Goal: Communication & Community: Answer question/provide support

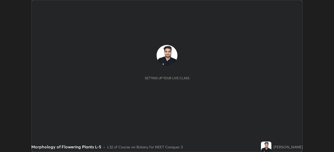
scroll to position [152, 333]
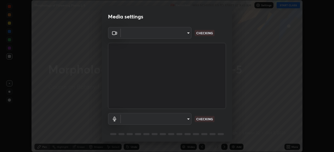
type input "cb8c6b6b4a50c5c6d626de20ccb3fd73f31987ea2ecc1878d3d31a5f1bf4ae53"
type input "2dc79f99ff49247848e5161b771e98d38bbe0c66e3440a1c16dba11f75110d50"
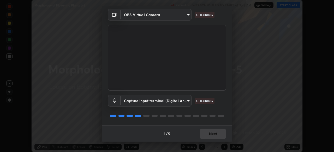
scroll to position [18, 0]
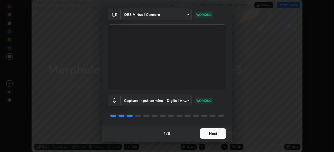
click at [218, 133] on button "Next" at bounding box center [213, 134] width 26 height 10
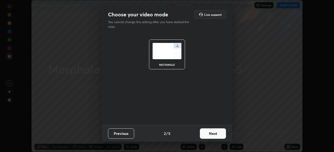
click at [219, 134] on button "Next" at bounding box center [213, 134] width 26 height 10
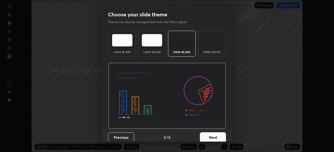
click at [218, 133] on button "Next" at bounding box center [213, 138] width 26 height 10
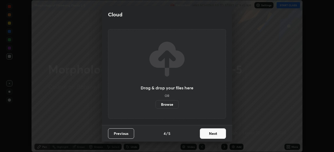
click at [218, 133] on button "Next" at bounding box center [213, 134] width 26 height 10
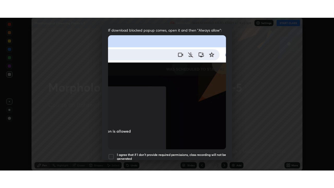
scroll to position [125, 0]
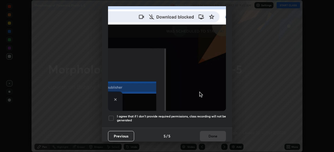
click at [209, 115] on h5 "I agree that if I don't provide required permissions, class recording will not …" at bounding box center [171, 119] width 109 height 8
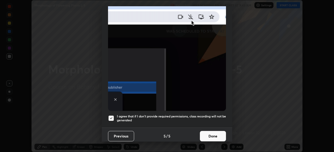
click at [213, 133] on button "Done" at bounding box center [213, 136] width 26 height 10
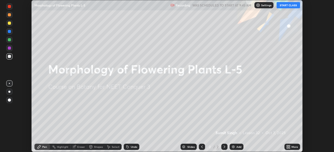
click at [292, 147] on div "More" at bounding box center [294, 147] width 7 height 3
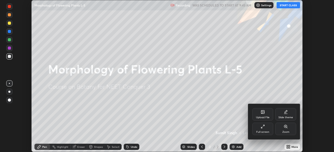
click at [268, 134] on div "Full screen" at bounding box center [262, 129] width 21 height 13
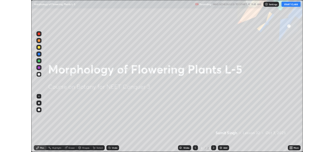
scroll to position [188, 334]
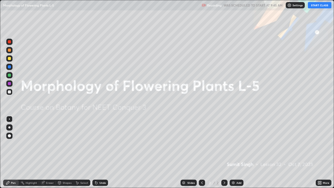
click at [324, 152] on div "More" at bounding box center [323, 182] width 16 height 6
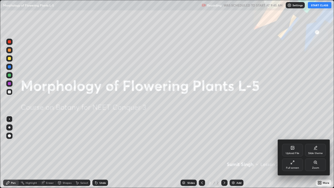
click at [307, 122] on div at bounding box center [167, 94] width 334 height 188
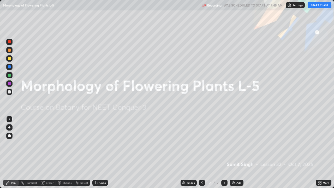
click at [242, 152] on div "Add" at bounding box center [236, 182] width 14 height 6
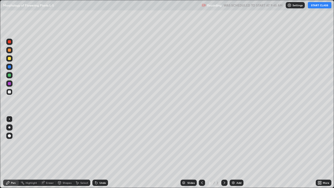
click at [314, 4] on button "START CLASS" at bounding box center [318, 5] width 23 height 6
click at [10, 128] on div at bounding box center [9, 127] width 6 height 6
click at [10, 59] on div at bounding box center [9, 58] width 3 height 3
click at [12, 75] on div at bounding box center [9, 75] width 6 height 6
click at [11, 92] on div at bounding box center [9, 92] width 6 height 6
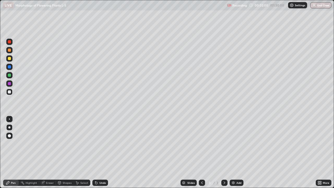
click at [98, 152] on div "Undo" at bounding box center [100, 182] width 16 height 6
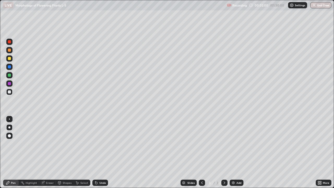
click at [98, 152] on div "Undo" at bounding box center [99, 182] width 18 height 10
click at [97, 152] on div "Undo" at bounding box center [99, 182] width 18 height 10
click at [11, 76] on div at bounding box center [9, 74] width 3 height 3
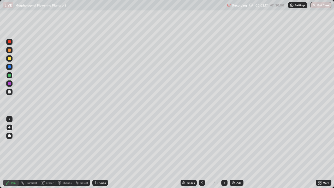
click at [100, 152] on div "Undo" at bounding box center [102, 182] width 7 height 3
click at [99, 152] on div "Undo" at bounding box center [102, 182] width 7 height 3
click at [101, 152] on div "Undo" at bounding box center [102, 182] width 7 height 3
click at [97, 152] on div "Undo" at bounding box center [100, 182] width 16 height 6
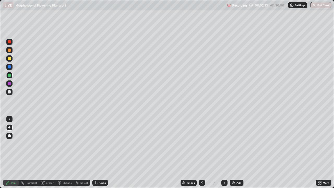
click at [97, 152] on div "Undo" at bounding box center [100, 182] width 16 height 6
click at [99, 152] on div "Undo" at bounding box center [100, 182] width 16 height 6
click at [101, 152] on div "Undo" at bounding box center [100, 182] width 16 height 6
click at [97, 152] on div "Undo" at bounding box center [100, 182] width 16 height 6
click at [47, 152] on div "Eraser" at bounding box center [47, 182] width 17 height 6
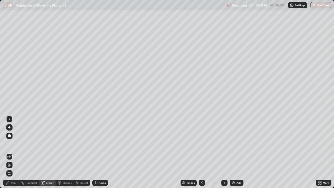
click at [12, 152] on div "Pen" at bounding box center [13, 182] width 5 height 3
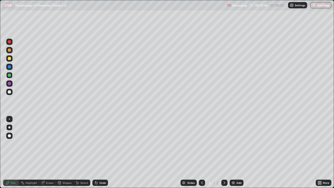
click at [52, 152] on div "Eraser" at bounding box center [47, 182] width 17 height 6
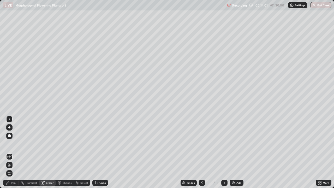
click at [50, 152] on div "Eraser" at bounding box center [50, 182] width 8 height 3
click at [13, 152] on div "Pen" at bounding box center [13, 182] width 5 height 3
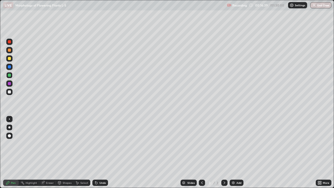
click at [233, 152] on img at bounding box center [233, 182] width 4 height 4
click at [10, 58] on div at bounding box center [9, 58] width 3 height 3
click at [99, 152] on div "Undo" at bounding box center [102, 182] width 7 height 3
click at [100, 152] on div "Undo" at bounding box center [102, 182] width 7 height 3
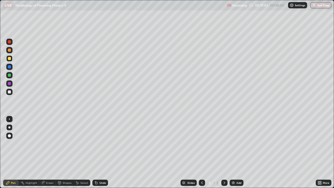
click at [97, 152] on div "Undo" at bounding box center [100, 182] width 16 height 6
click at [51, 152] on div "Eraser" at bounding box center [50, 182] width 8 height 3
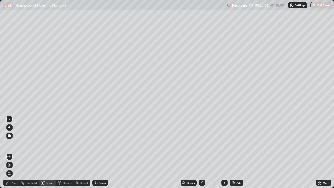
click at [14, 152] on div "Pen" at bounding box center [13, 182] width 5 height 3
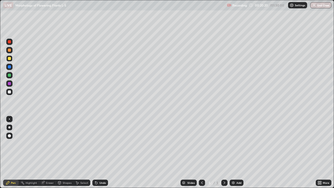
click at [47, 152] on div "Eraser" at bounding box center [50, 182] width 8 height 3
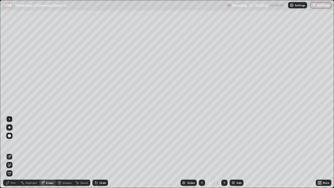
click at [14, 152] on div "Pen" at bounding box center [13, 182] width 5 height 3
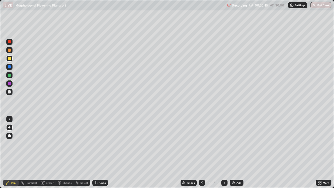
click at [202, 152] on icon at bounding box center [202, 182] width 4 height 4
click at [201, 152] on icon at bounding box center [202, 182] width 4 height 4
click at [51, 152] on div "Eraser" at bounding box center [47, 182] width 17 height 6
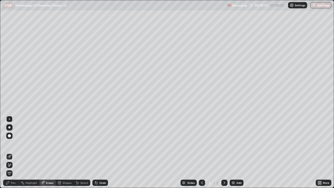
click at [14, 152] on div "Pen" at bounding box center [13, 182] width 5 height 3
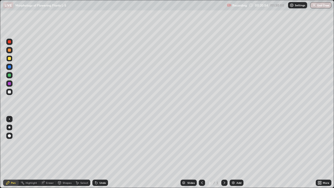
click at [10, 76] on div at bounding box center [9, 74] width 3 height 3
click at [234, 152] on img at bounding box center [233, 182] width 4 height 4
click at [10, 92] on div at bounding box center [9, 91] width 3 height 3
click at [10, 59] on div at bounding box center [9, 58] width 3 height 3
click at [10, 92] on div at bounding box center [9, 91] width 3 height 3
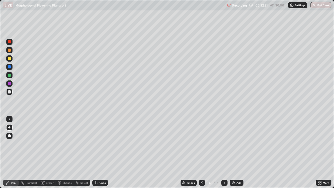
click at [10, 77] on div at bounding box center [9, 75] width 6 height 6
click at [105, 152] on div "Undo" at bounding box center [102, 182] width 7 height 3
click at [103, 152] on div "Undo" at bounding box center [102, 182] width 7 height 3
click at [102, 152] on div "Undo" at bounding box center [102, 182] width 7 height 3
click at [101, 152] on div "Undo" at bounding box center [102, 182] width 7 height 3
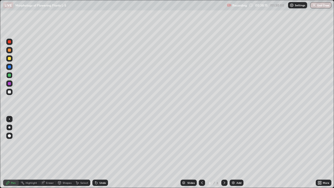
click at [239, 152] on div "Add" at bounding box center [236, 182] width 14 height 6
click at [11, 92] on div at bounding box center [9, 91] width 3 height 3
click at [101, 152] on div "Undo" at bounding box center [100, 182] width 16 height 6
click at [10, 75] on div at bounding box center [9, 74] width 3 height 3
click at [51, 152] on div "Eraser" at bounding box center [50, 182] width 8 height 3
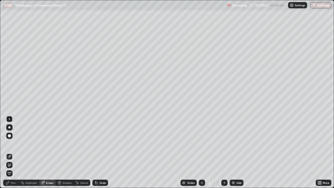
click at [10, 136] on div at bounding box center [9, 135] width 3 height 3
click at [15, 152] on div "Pen" at bounding box center [13, 182] width 5 height 3
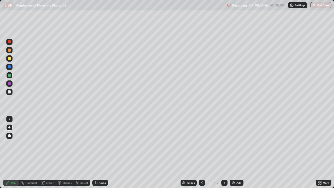
click at [10, 91] on div at bounding box center [9, 91] width 3 height 3
click at [52, 152] on div "Eraser" at bounding box center [50, 182] width 8 height 3
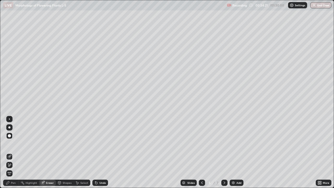
click at [16, 152] on div "Pen" at bounding box center [11, 182] width 16 height 6
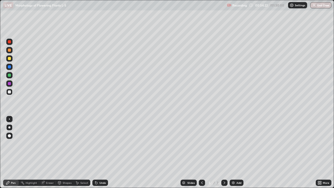
click at [10, 76] on div at bounding box center [9, 74] width 3 height 3
click at [10, 59] on div at bounding box center [9, 58] width 3 height 3
click at [97, 152] on div "Undo" at bounding box center [100, 182] width 16 height 6
click at [98, 152] on div "Undo" at bounding box center [100, 182] width 16 height 6
click at [10, 93] on div at bounding box center [9, 91] width 3 height 3
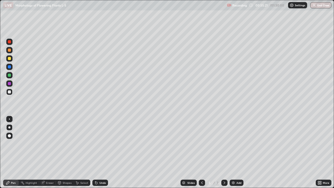
click at [49, 152] on div "Eraser" at bounding box center [50, 182] width 8 height 3
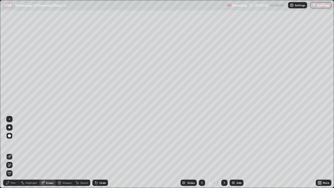
click at [10, 152] on icon at bounding box center [8, 182] width 4 height 4
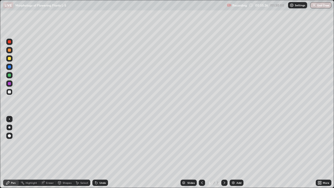
click at [10, 59] on div at bounding box center [9, 58] width 3 height 3
click at [12, 74] on div at bounding box center [9, 75] width 6 height 6
click at [203, 152] on div at bounding box center [202, 182] width 6 height 6
click at [318, 152] on icon at bounding box center [318, 181] width 1 height 1
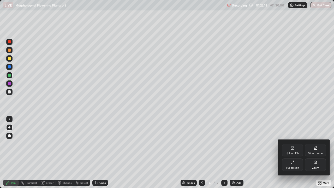
click at [297, 152] on div "Full screen" at bounding box center [292, 164] width 21 height 13
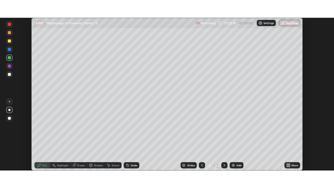
scroll to position [25903, 25721]
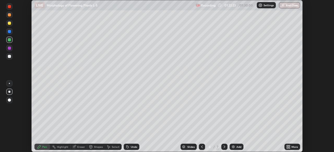
click at [295, 146] on div "More" at bounding box center [294, 147] width 7 height 3
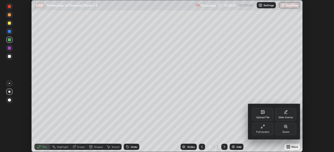
click at [267, 128] on div "Full screen" at bounding box center [262, 129] width 21 height 13
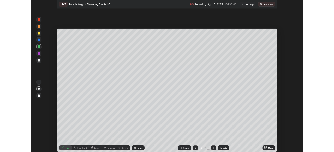
scroll to position [188, 334]
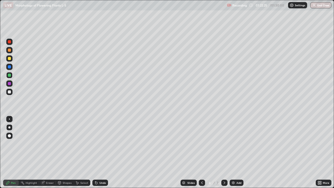
click at [235, 152] on div "Add" at bounding box center [236, 182] width 14 height 6
click at [10, 92] on div at bounding box center [9, 91] width 3 height 3
click at [10, 74] on div at bounding box center [9, 74] width 3 height 3
click at [98, 152] on div "Undo" at bounding box center [100, 182] width 16 height 6
click at [97, 152] on div "Undo" at bounding box center [100, 182] width 16 height 6
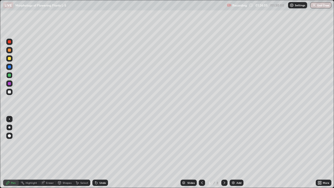
click at [9, 91] on div at bounding box center [9, 91] width 3 height 3
click at [323, 7] on button "End Class" at bounding box center [320, 5] width 21 height 6
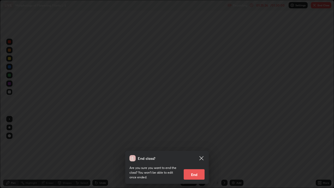
click at [196, 152] on button "End" at bounding box center [193, 174] width 21 height 10
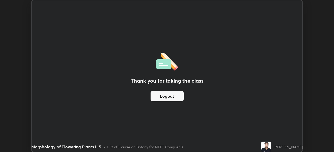
scroll to position [25903, 25721]
